Goal: Information Seeking & Learning: Learn about a topic

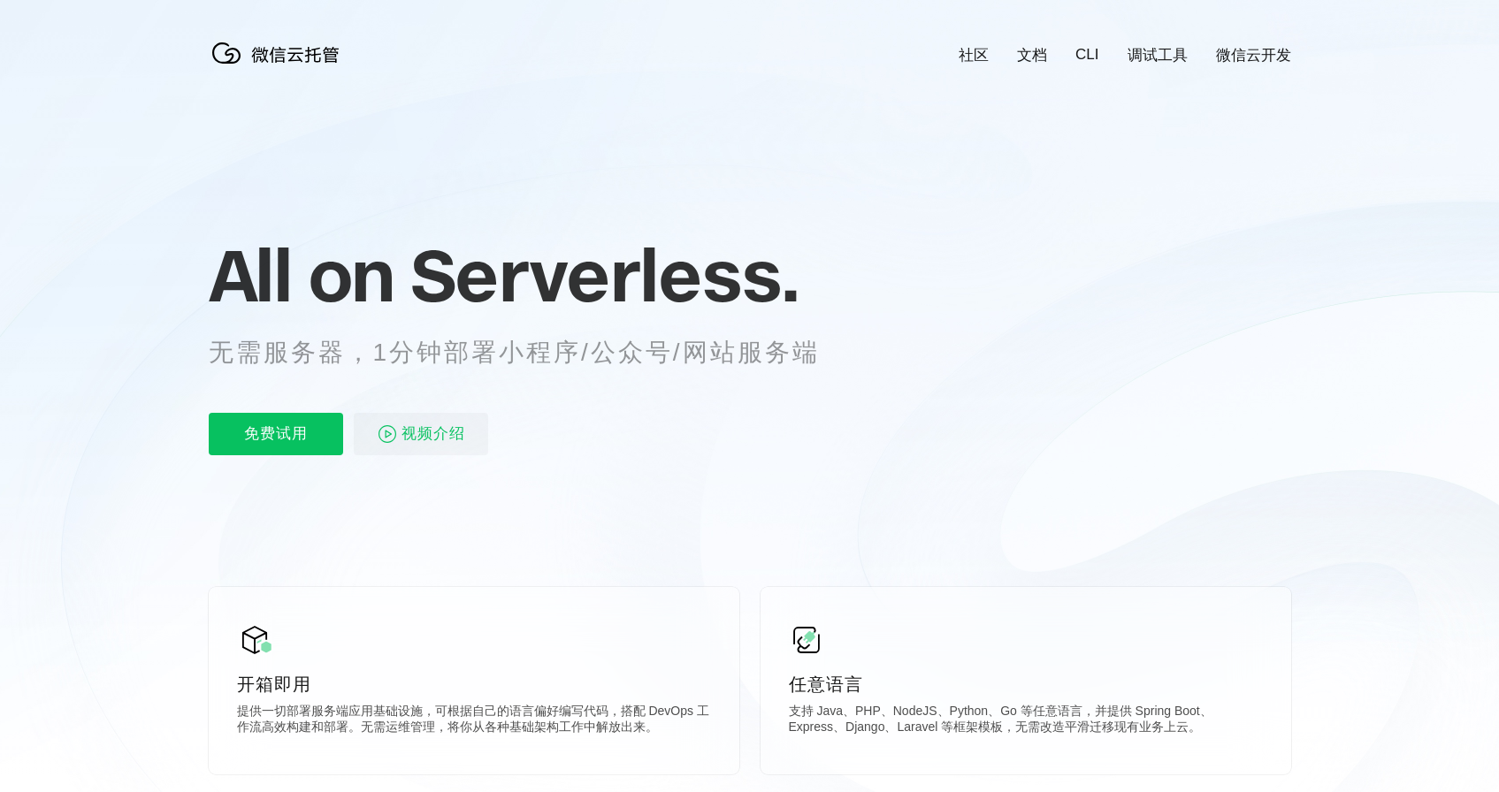
scroll to position [0, 3145]
click at [1096, 56] on link "CLI" at bounding box center [1086, 55] width 23 height 18
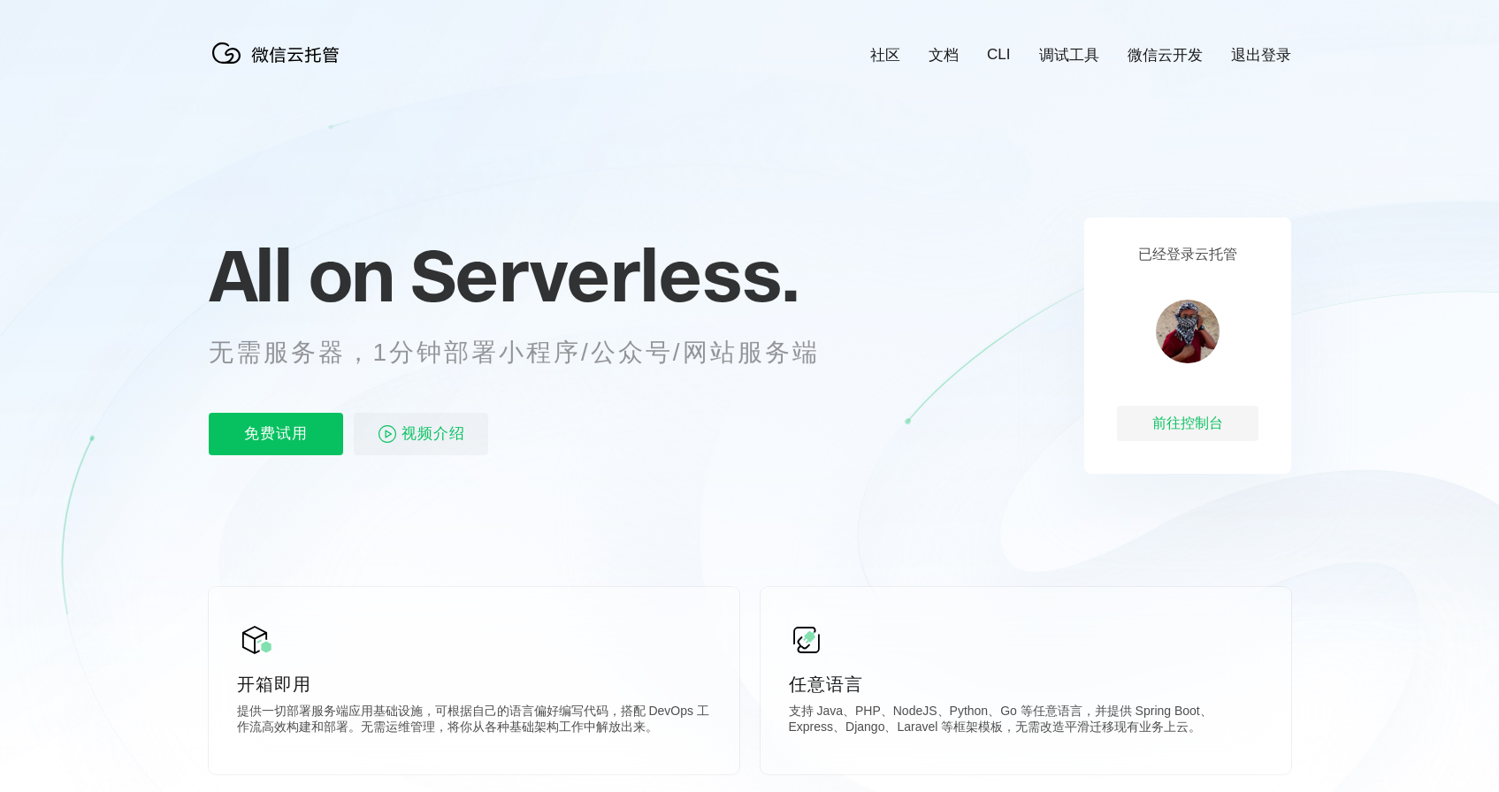
click at [952, 58] on link "文档" at bounding box center [944, 55] width 30 height 20
click at [996, 58] on link "CLI" at bounding box center [998, 55] width 23 height 18
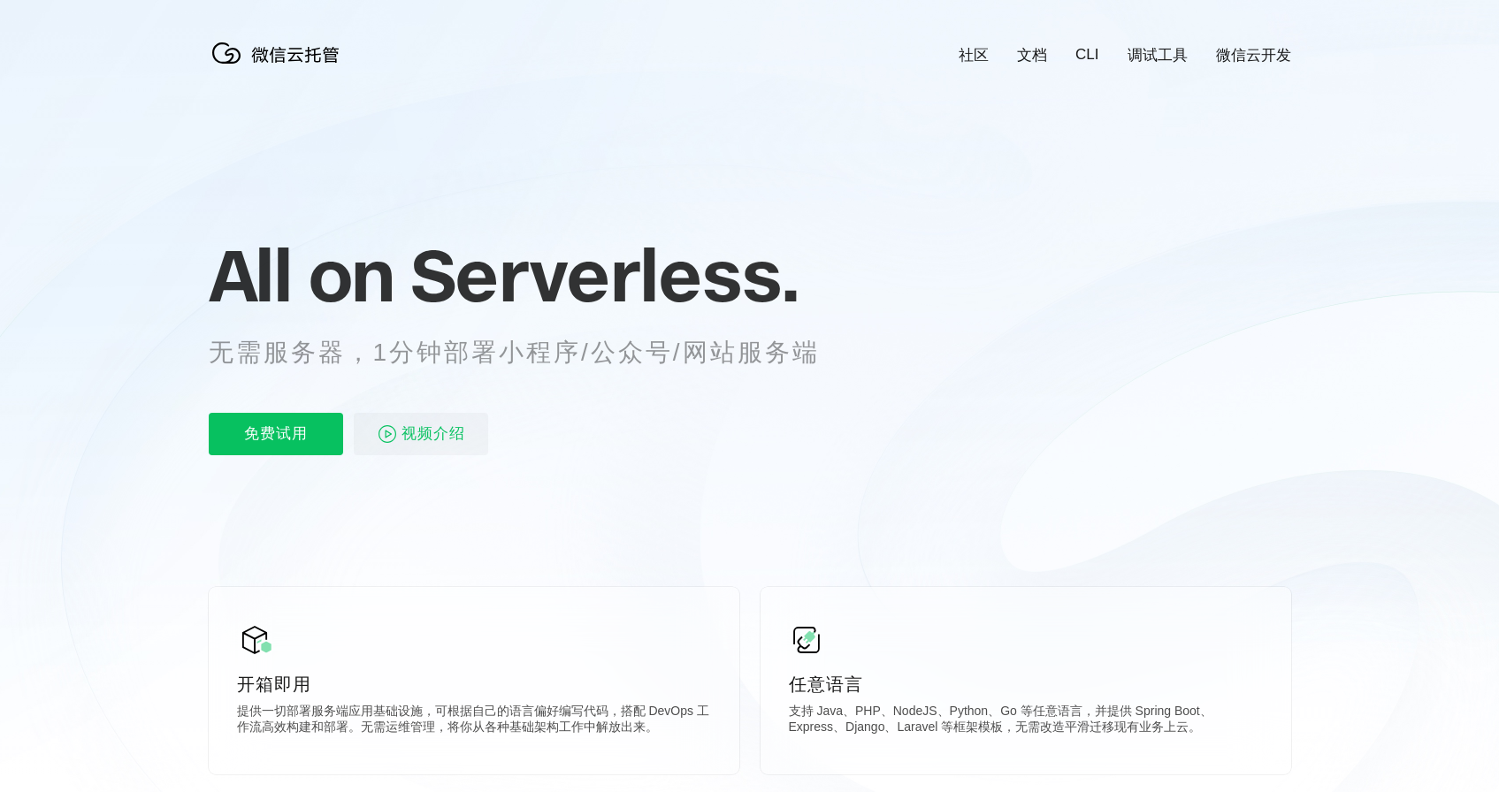
scroll to position [0, 3145]
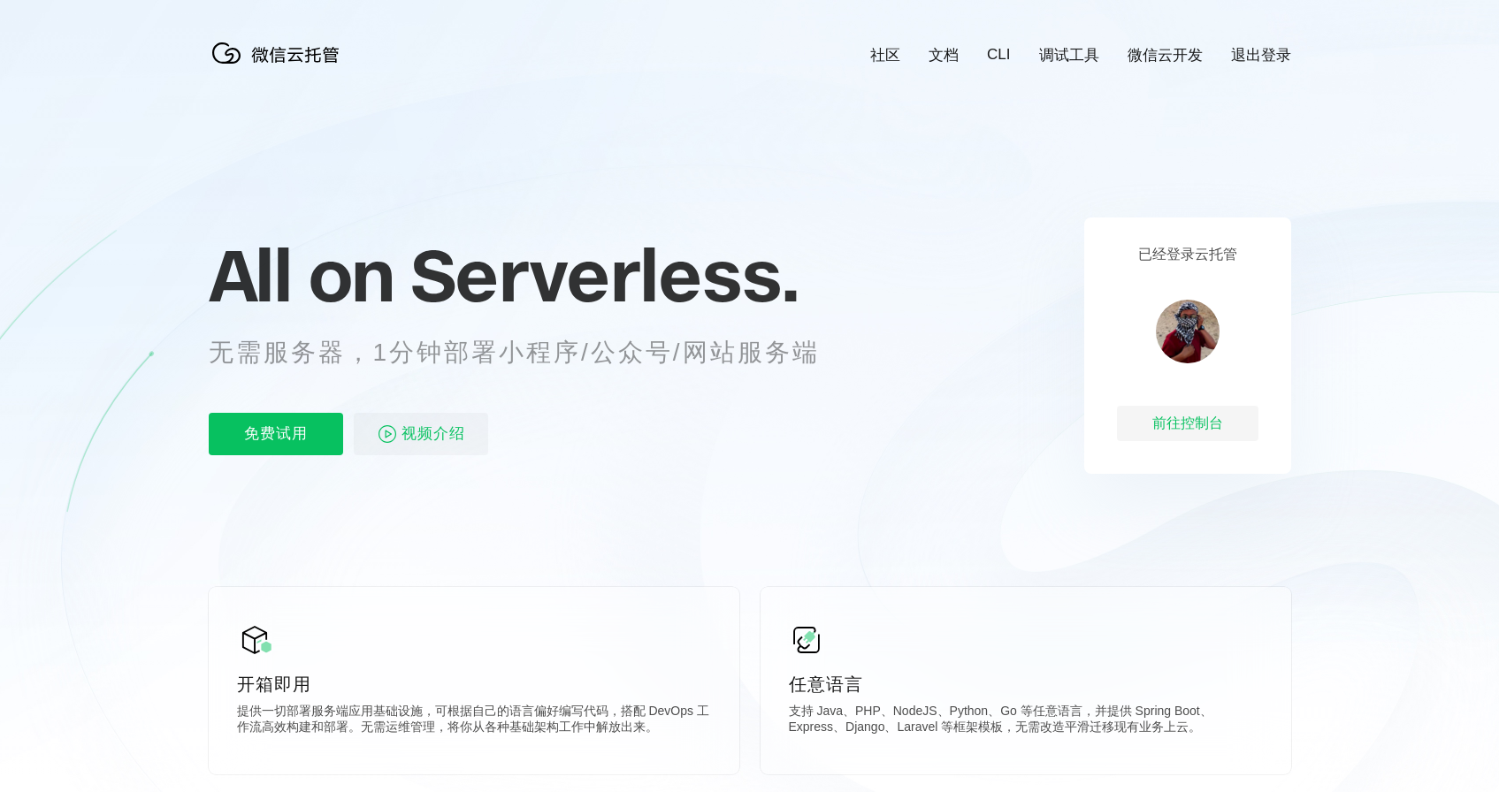
click at [1171, 53] on link "微信云开发" at bounding box center [1165, 55] width 75 height 20
